Goal: Information Seeking & Learning: Learn about a topic

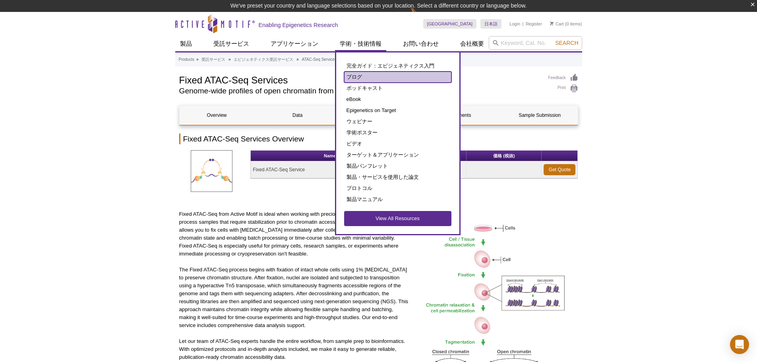
click at [355, 78] on link "ブログ" at bounding box center [397, 76] width 107 height 11
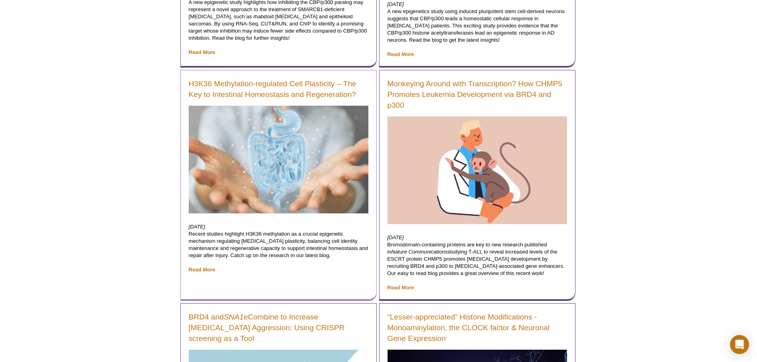
scroll to position [564, 0]
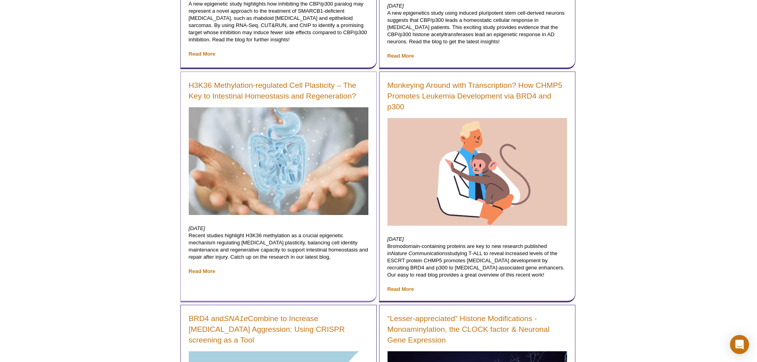
click at [297, 79] on div "H3K36 Methylation-regulated Cell Plasticity – The Key to Intestinal Homeostasis…" at bounding box center [278, 186] width 196 height 231
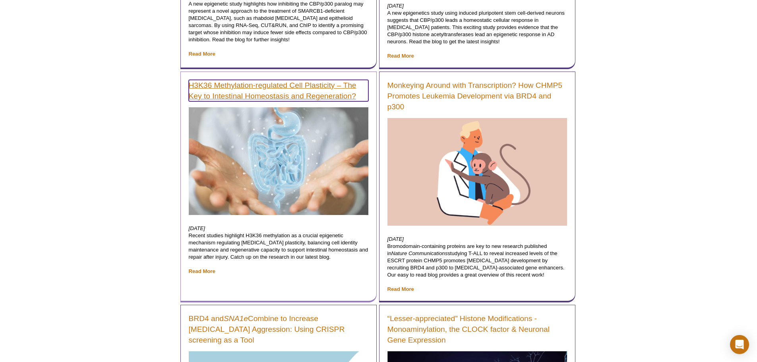
click at [295, 83] on link "H3K36 Methylation-regulated Cell Plasticity – The Key to Intestinal Homeostasis…" at bounding box center [279, 90] width 180 height 21
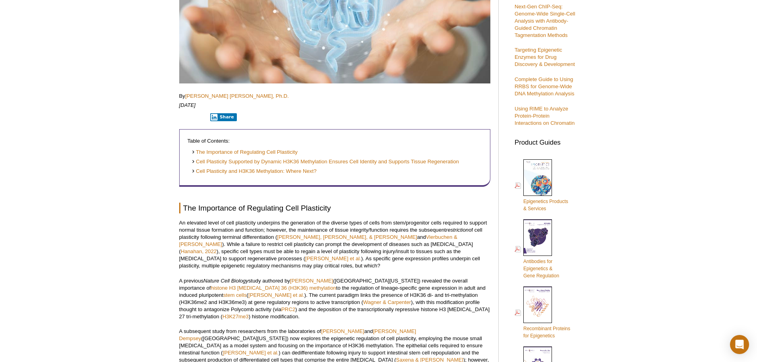
scroll to position [258, 0]
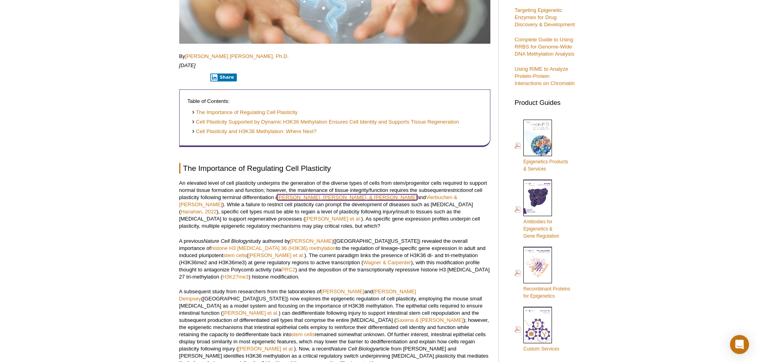
click at [317, 197] on link "Brumbaugh, Stefano, & Hochedlinger" at bounding box center [347, 197] width 140 height 6
click at [391, 195] on link "Vierbuchen & Wernig" at bounding box center [318, 200] width 278 height 13
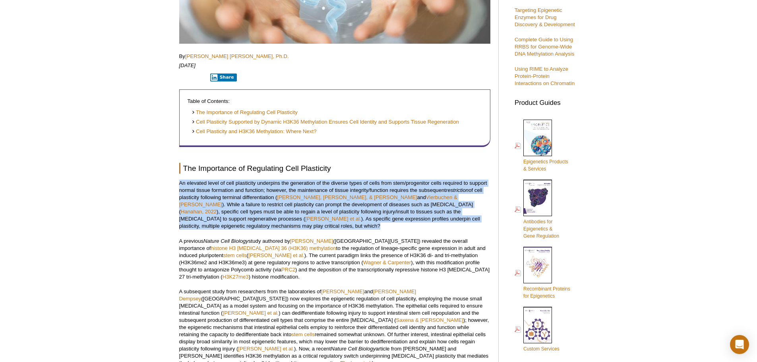
drag, startPoint x: 178, startPoint y: 183, endPoint x: 475, endPoint y: 221, distance: 300.0
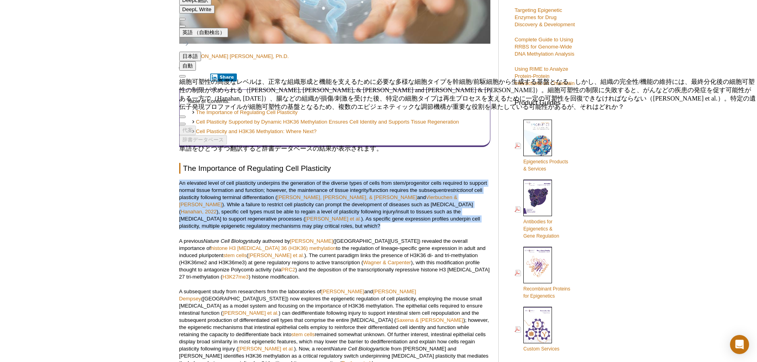
click at [274, 206] on p "An elevated level of cell plasticity underpins the generation of the diverse ty…" at bounding box center [334, 205] width 311 height 50
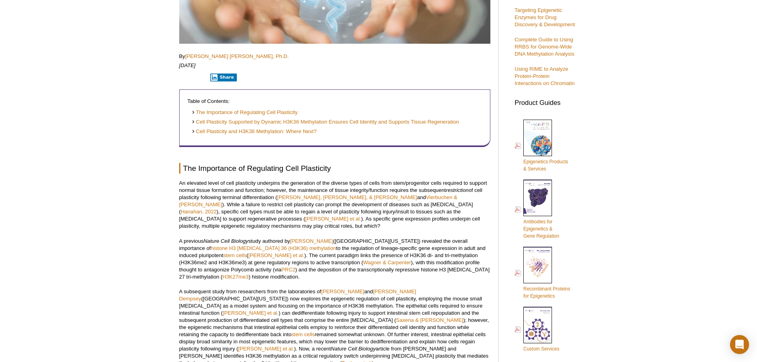
click at [263, 222] on p "An elevated level of cell plasticity underpins the generation of the diverse ty…" at bounding box center [334, 205] width 311 height 50
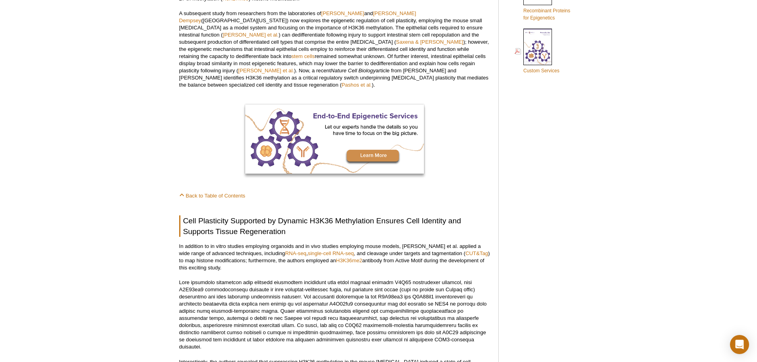
scroll to position [576, 0]
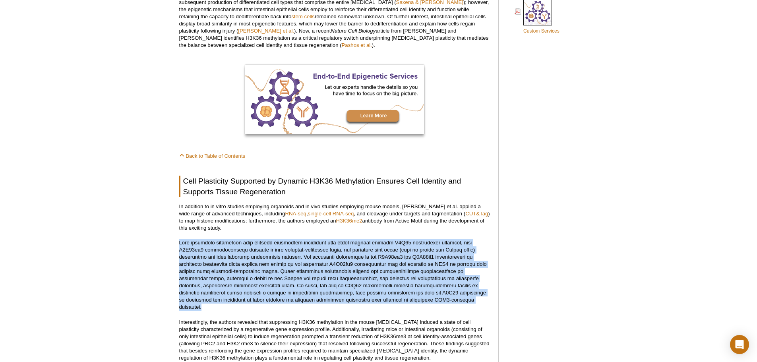
drag, startPoint x: 175, startPoint y: 228, endPoint x: 348, endPoint y: 284, distance: 181.7
click at [348, 284] on div "<< Back to MOTIFvations Blog Home Page H3K36 Methylation-regulated Cell Plastic…" at bounding box center [340, 197] width 331 height 1408
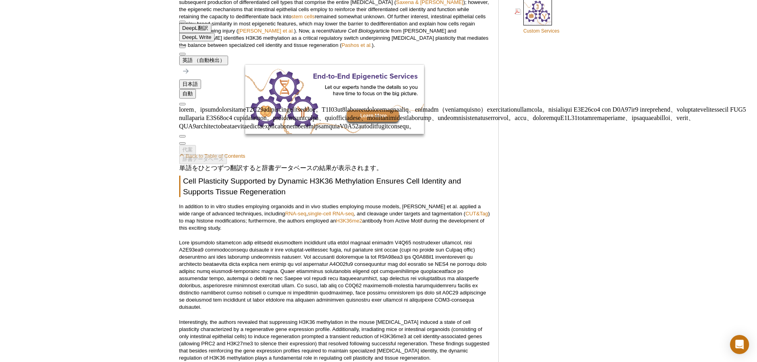
click at [522, 212] on div "Featured Articles Complete Guide to Understanding & Using ATAC-Seq Improved Hig…" at bounding box center [543, 197] width 75 height 1408
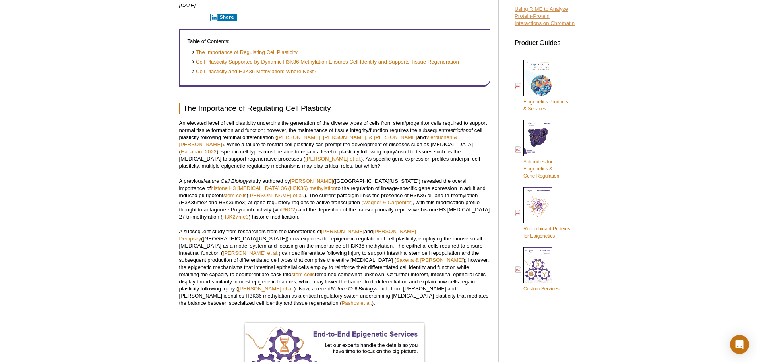
scroll to position [652, 0]
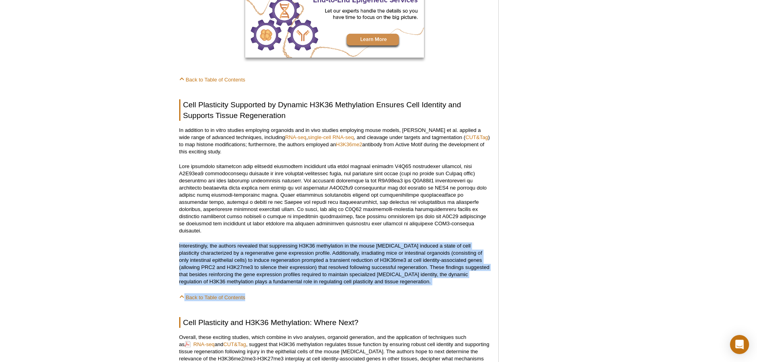
drag, startPoint x: 178, startPoint y: 224, endPoint x: 446, endPoint y: 263, distance: 270.9
click at [447, 265] on div "<< Back to MOTIFvations Blog Home Page H3K36 Methylation-regulated Cell Plastic…" at bounding box center [340, 165] width 331 height 1497
click at [419, 256] on p "Interestingly, the authors revealed that suppressing H3K36 methylation in the m…" at bounding box center [334, 263] width 311 height 43
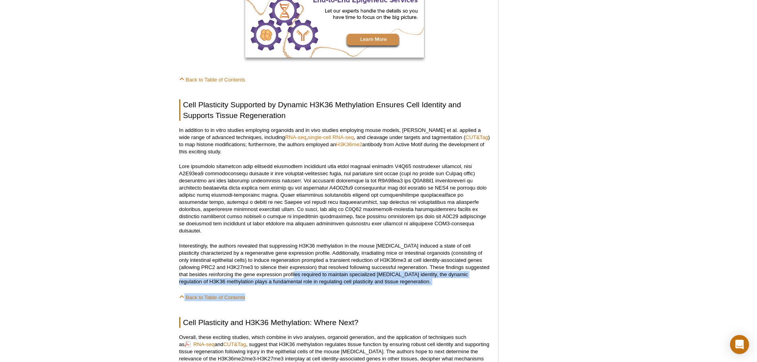
drag, startPoint x: 446, startPoint y: 264, endPoint x: 278, endPoint y: 250, distance: 168.2
click at [278, 250] on div "<< Back to MOTIFvations Blog Home Page H3K36 Methylation-regulated Cell Plastic…" at bounding box center [334, 163] width 311 height 1485
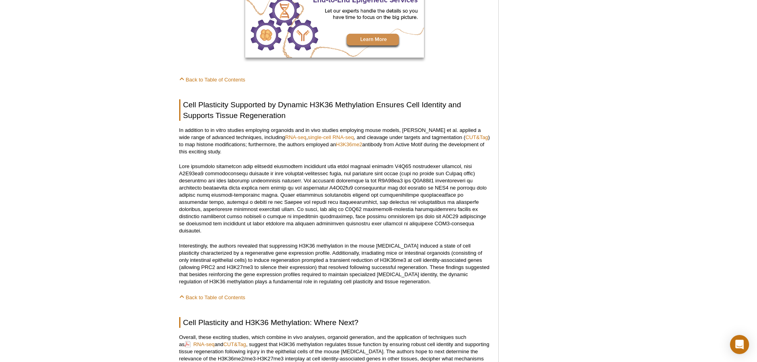
click at [280, 249] on p "Interestingly, the authors revealed that suppressing H3K36 methylation in the m…" at bounding box center [334, 263] width 311 height 43
drag, startPoint x: 440, startPoint y: 260, endPoint x: 176, endPoint y: 225, distance: 267.2
click at [176, 225] on div "<< Back to MOTIFvations Blog Home Page H3K36 Methylation-regulated Cell Plastic…" at bounding box center [340, 165] width 331 height 1497
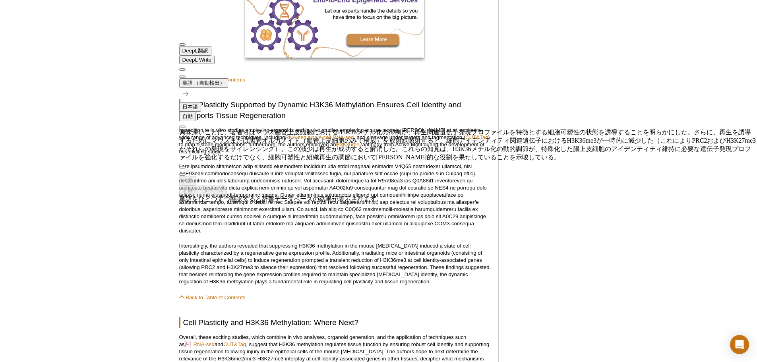
click at [612, 122] on div "Active Motif Logo Enabling Epigenetics Research 0 Search Skip to content Active…" at bounding box center [378, 184] width 757 height 1633
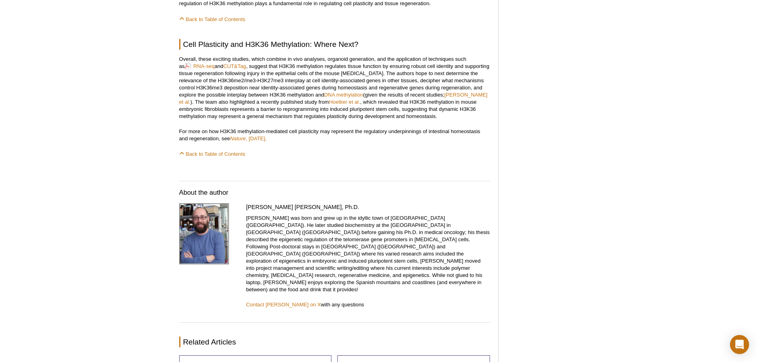
scroll to position [851, 0]
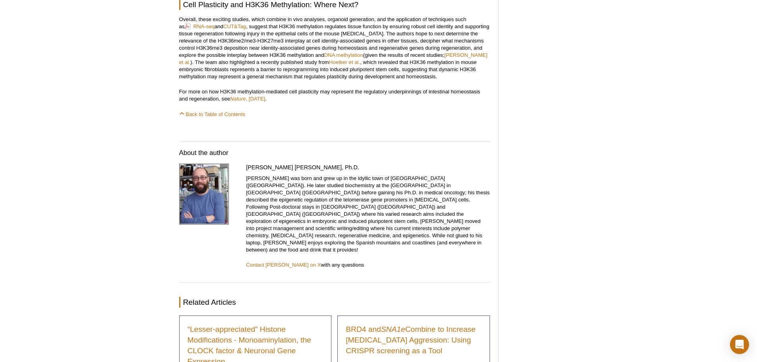
scroll to position [890, 0]
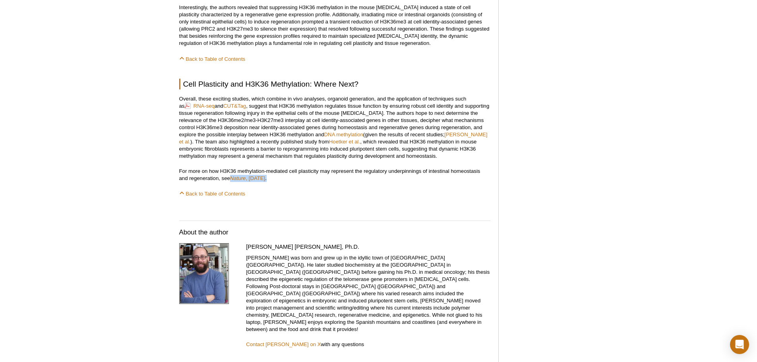
drag, startPoint x: 289, startPoint y: 156, endPoint x: 231, endPoint y: 159, distance: 58.5
click at [231, 168] on p "For more on how H3K36 methylation-mediated cell plasticity may represent the re…" at bounding box center [334, 175] width 311 height 14
